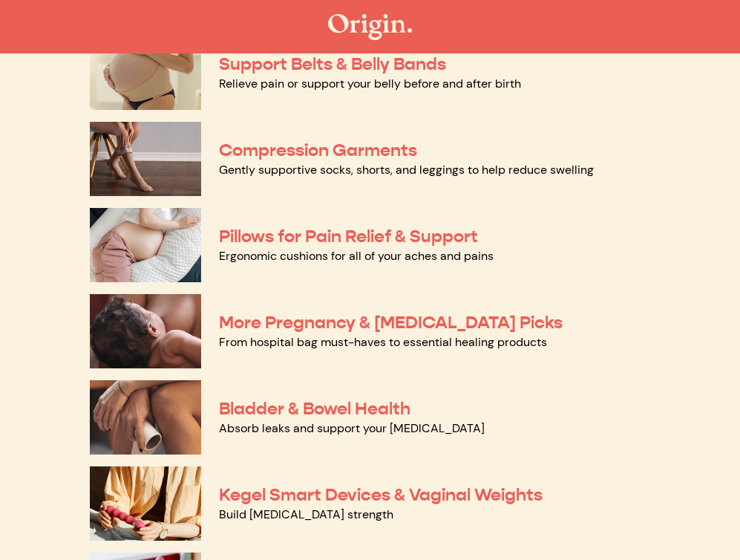
scroll to position [201, 0]
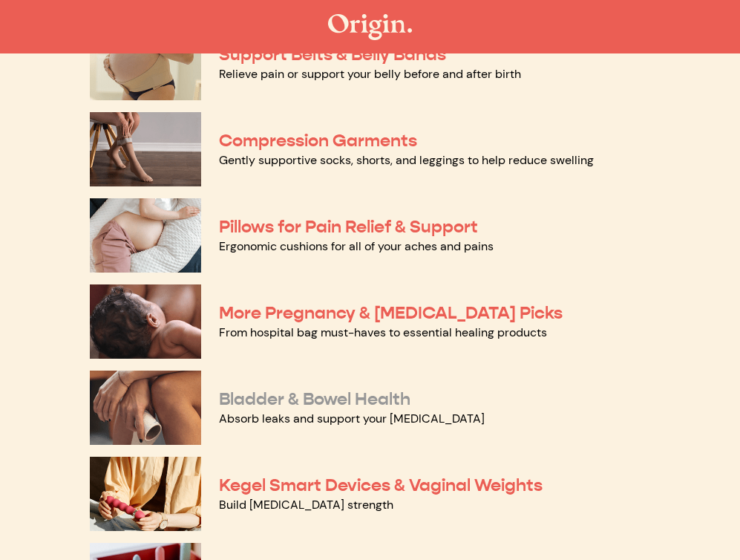
click at [301, 397] on link "Bladder & Bowel Health" at bounding box center [315, 399] width 192 height 22
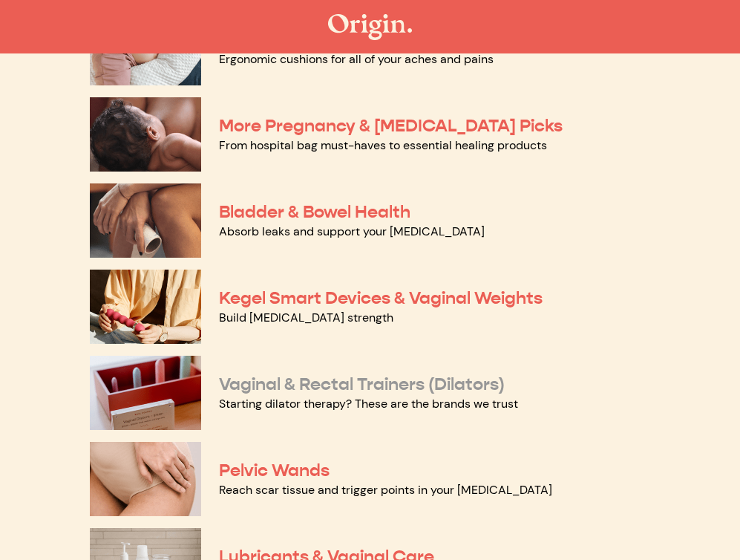
click at [382, 379] on link "Vaginal & Rectal Trainers (Dilators)" at bounding box center [362, 384] width 286 height 22
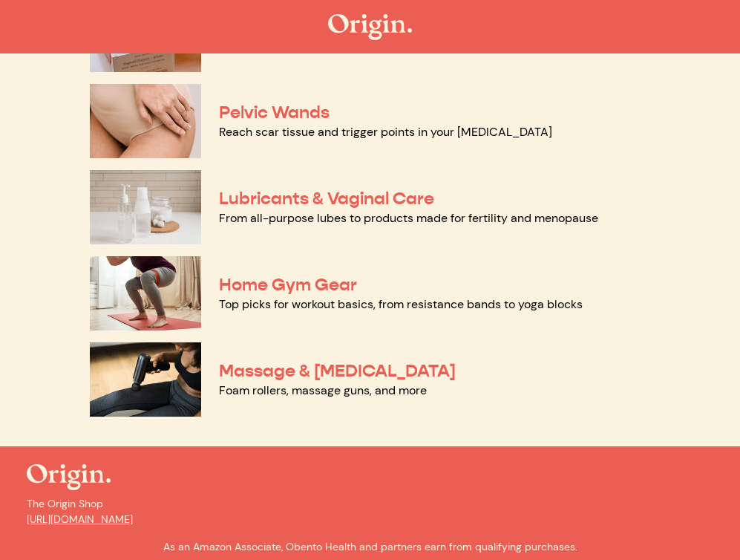
scroll to position [764, 0]
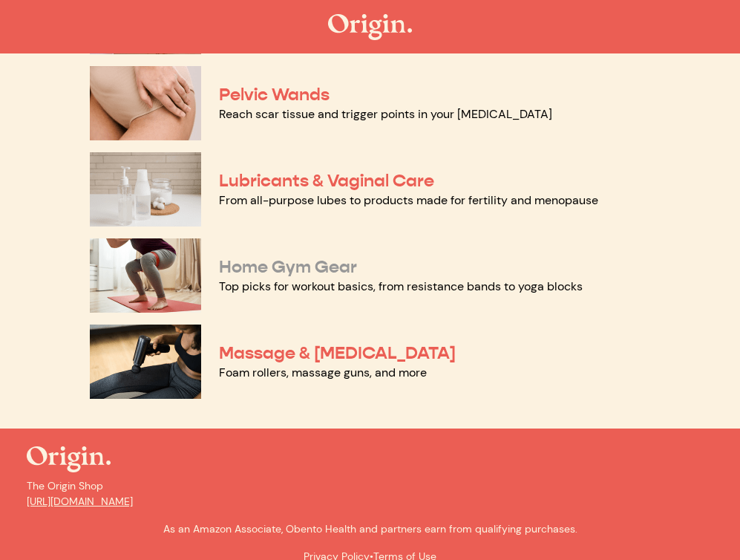
click at [273, 269] on link "Home Gym Gear" at bounding box center [288, 266] width 138 height 22
click at [276, 352] on link "Massage & [MEDICAL_DATA]" at bounding box center [337, 353] width 237 height 22
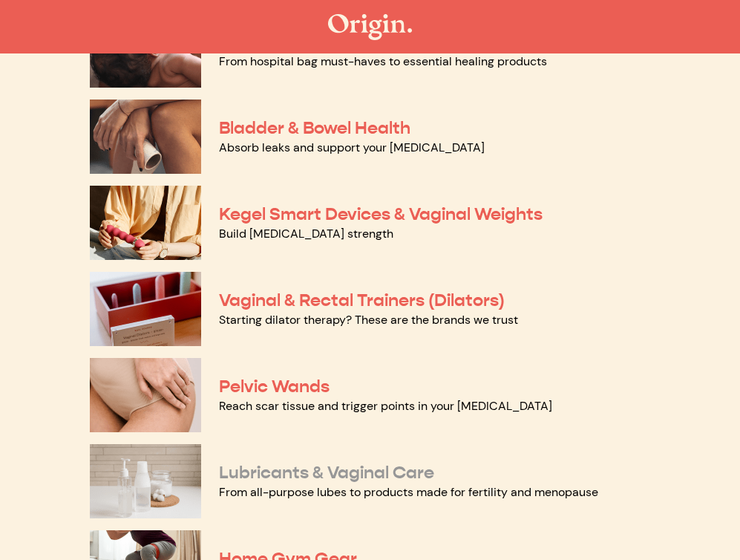
scroll to position [0, 0]
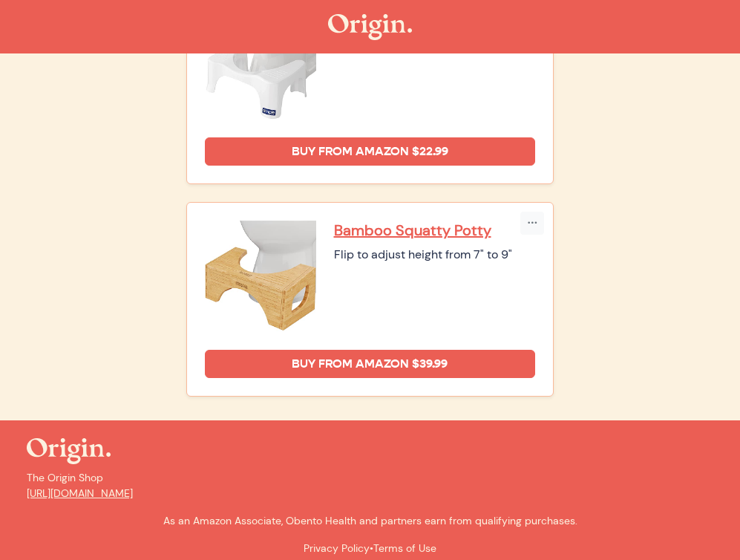
scroll to position [1119, 0]
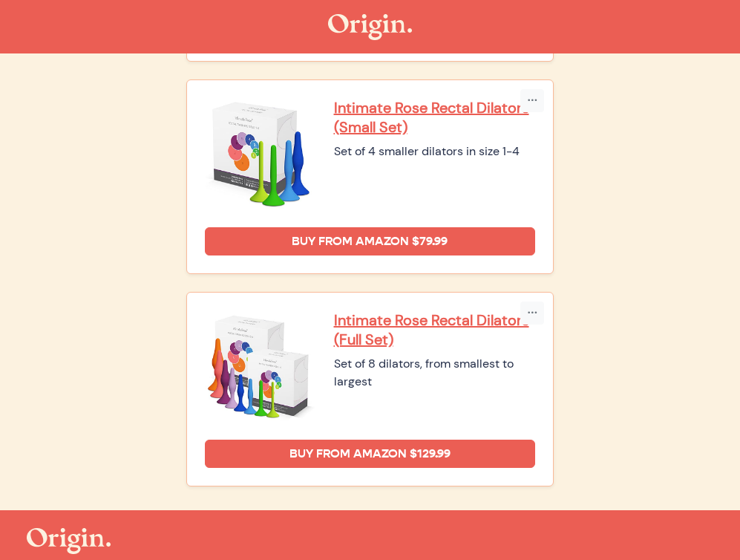
scroll to position [1988, 0]
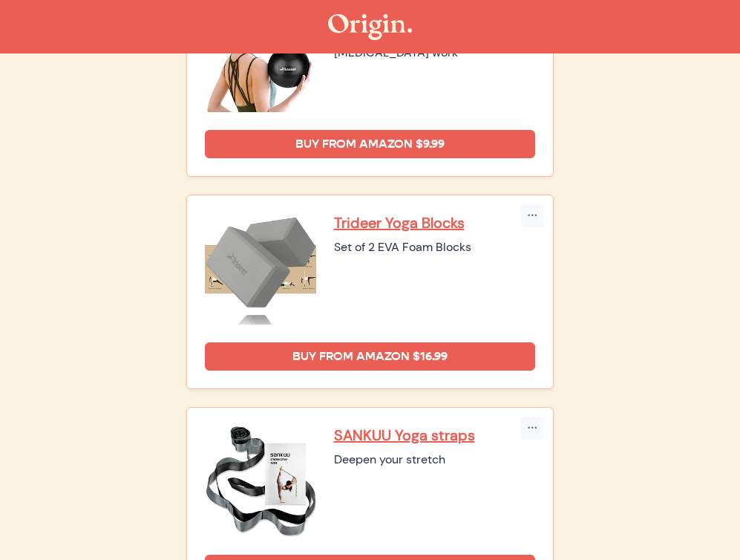
scroll to position [1332, 0]
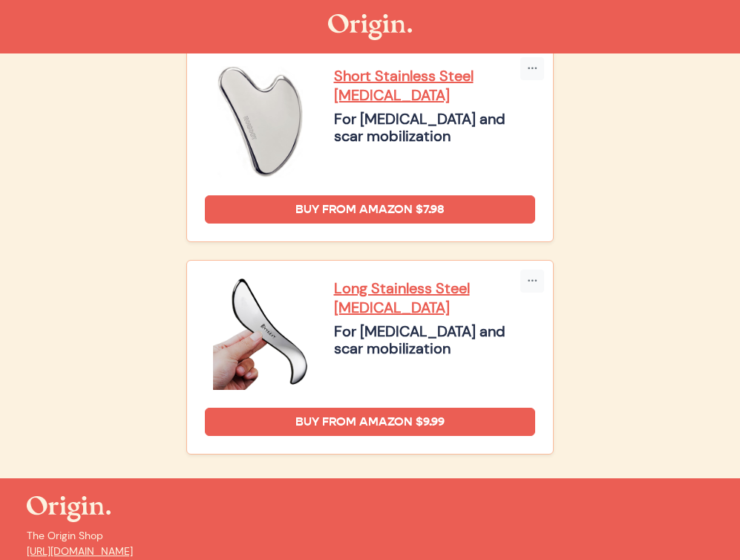
scroll to position [2394, 0]
